Goal: Download file/media

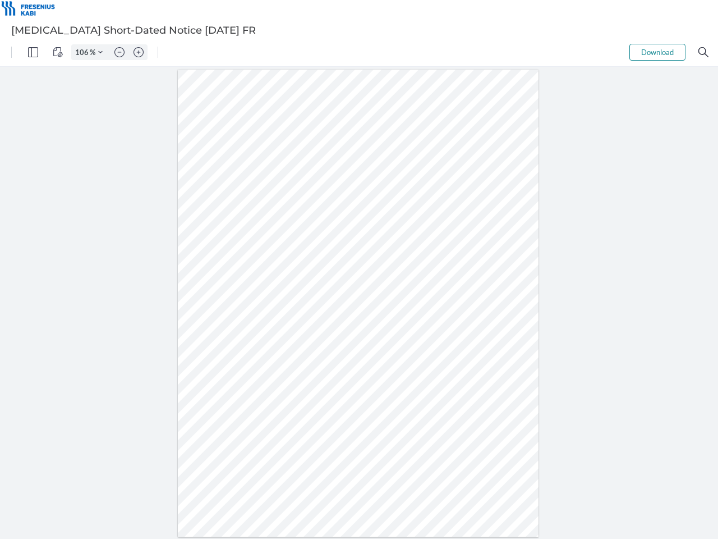
click at [33, 52] on img "Panel" at bounding box center [33, 52] width 10 height 10
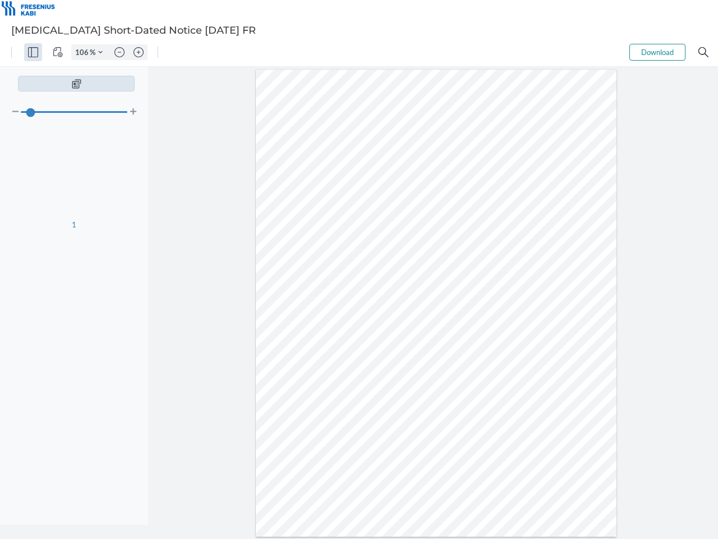
click at [58, 52] on img "View Controls" at bounding box center [58, 52] width 10 height 10
click at [84, 52] on input "106" at bounding box center [81, 52] width 18 height 10
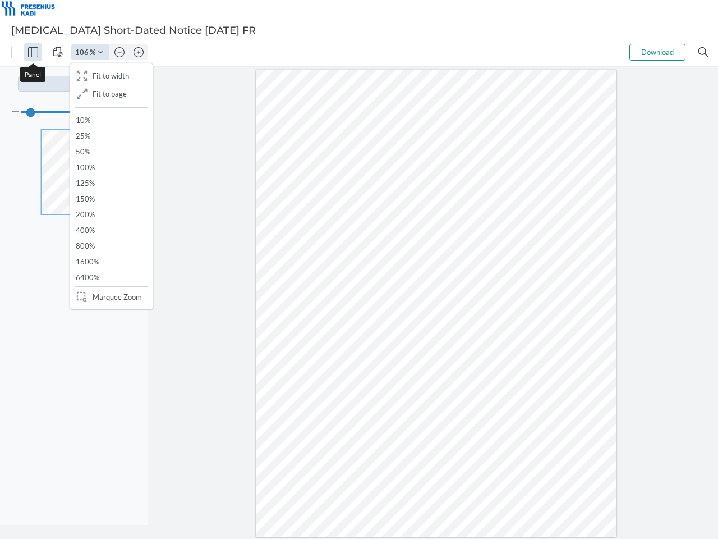
click at [100, 52] on img "Zoom Controls" at bounding box center [100, 52] width 4 height 4
click at [120, 52] on img "Zoom out" at bounding box center [119, 52] width 10 height 10
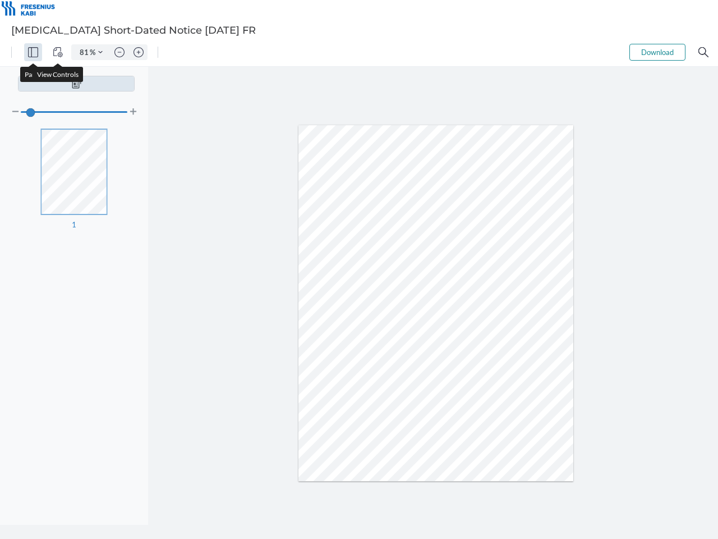
click at [139, 52] on img "Zoom in" at bounding box center [139, 52] width 10 height 10
type input "106"
click at [658, 52] on button "Download" at bounding box center [658, 52] width 56 height 17
click at [704, 52] on img "Search" at bounding box center [704, 52] width 10 height 10
